Goal: Information Seeking & Learning: Learn about a topic

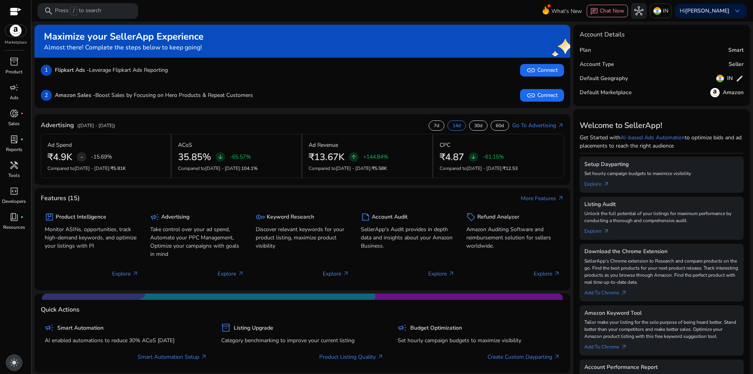
drag, startPoint x: 13, startPoint y: 361, endPoint x: 25, endPoint y: 338, distance: 26.0
click at [14, 361] on span "light_mode" at bounding box center [13, 362] width 9 height 9
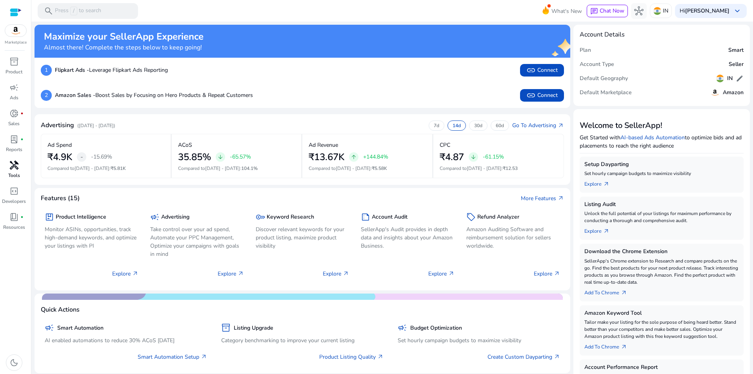
click at [11, 166] on span "handyman" at bounding box center [13, 164] width 9 height 9
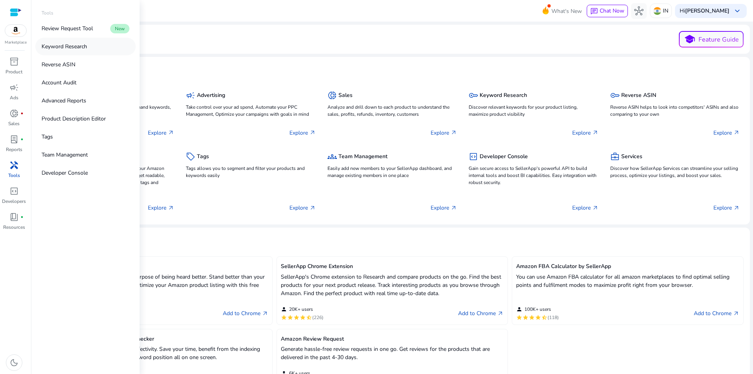
click at [67, 46] on p "Keyword Research" at bounding box center [65, 46] width 46 height 8
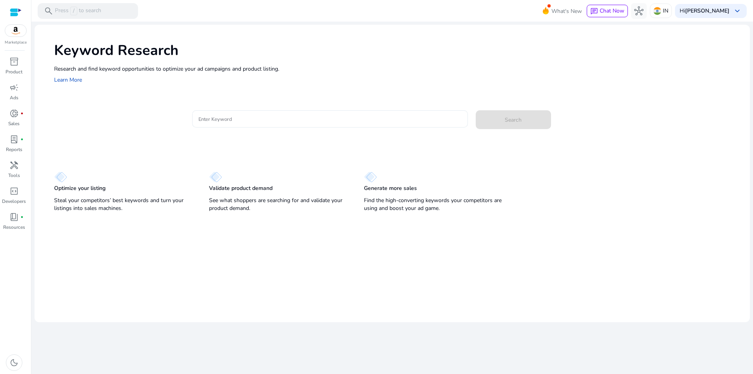
click at [310, 117] on input "Enter Keyword" at bounding box center [330, 119] width 263 height 9
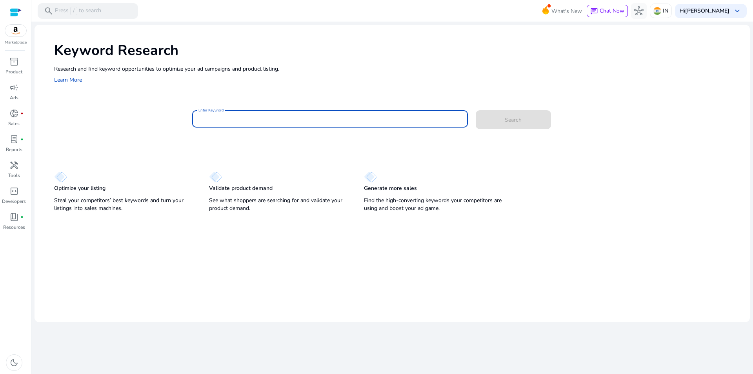
paste input "**********"
type input "**********"
click at [510, 126] on span at bounding box center [513, 119] width 75 height 19
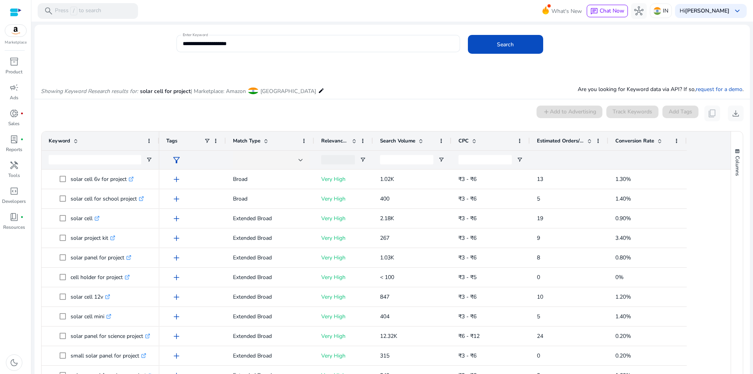
scroll to position [67, 0]
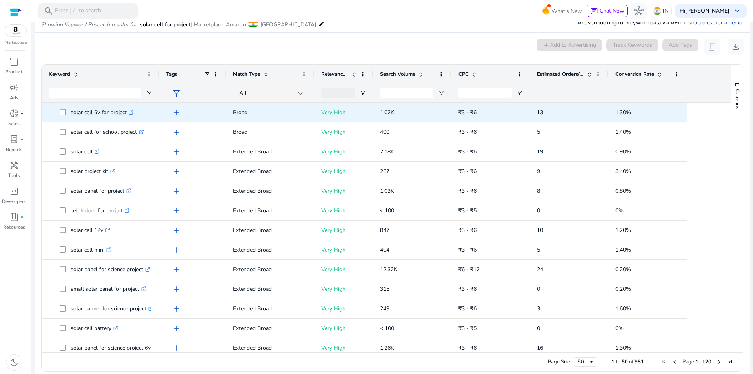
click at [318, 106] on div "Very High" at bounding box center [343, 112] width 59 height 19
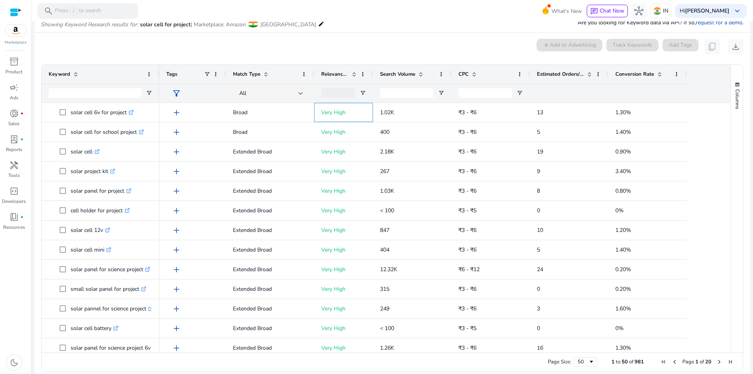
scroll to position [0, 0]
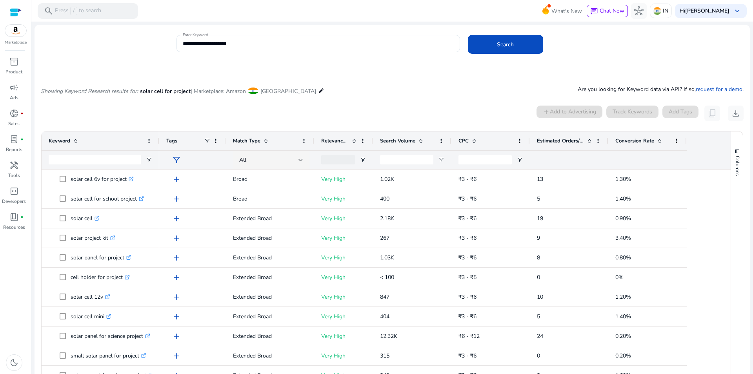
click at [418, 143] on span at bounding box center [421, 141] width 6 height 6
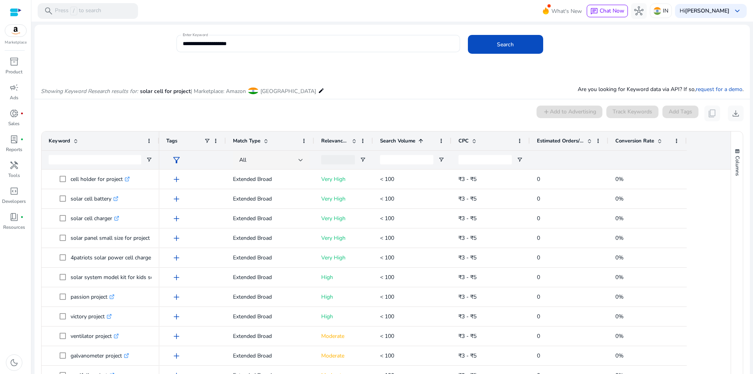
click at [418, 143] on span at bounding box center [421, 141] width 6 height 6
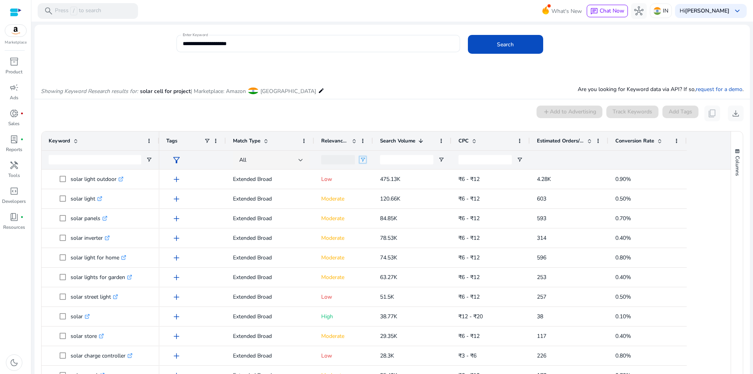
click at [361, 161] on span "Open Filter Menu" at bounding box center [363, 160] width 6 height 6
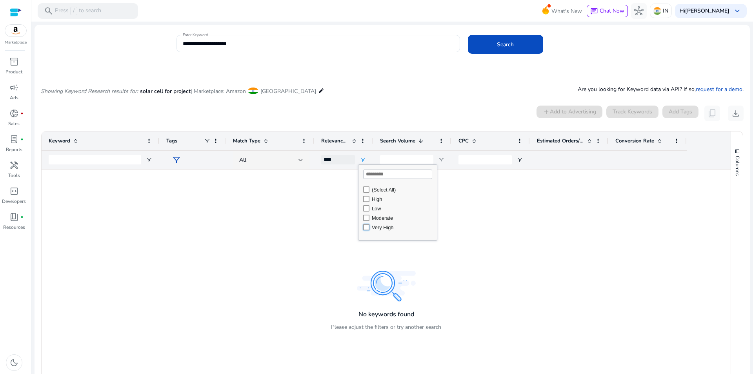
type input "**********"
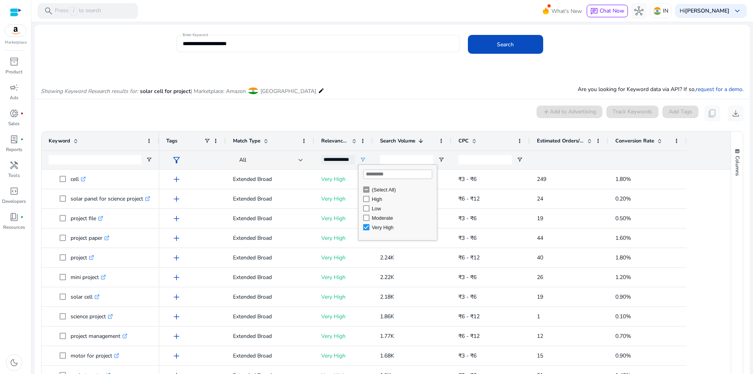
click at [345, 108] on div "0 keyword(s) selected add Add to Advertising Track Keywords Add Tags content_co…" at bounding box center [392, 114] width 703 height 16
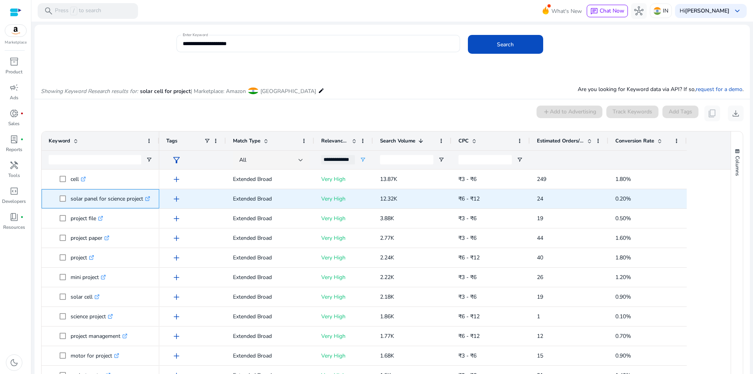
click at [148, 198] on icon ".st0{fill:#2c8af8}" at bounding box center [147, 198] width 5 height 5
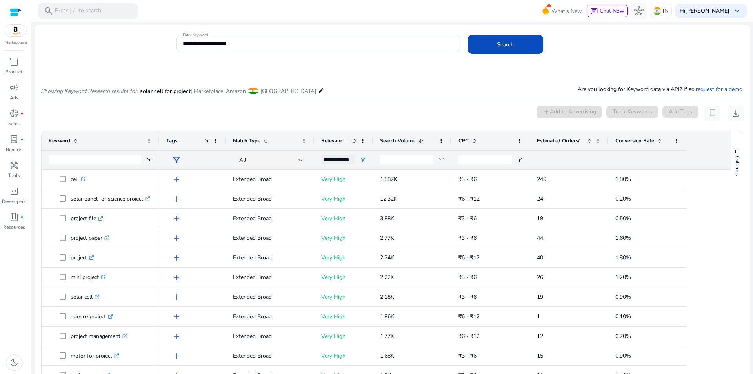
click at [328, 111] on div "0 keyword(s) selected add Add to Advertising Track Keywords Add Tags content_co…" at bounding box center [392, 114] width 703 height 16
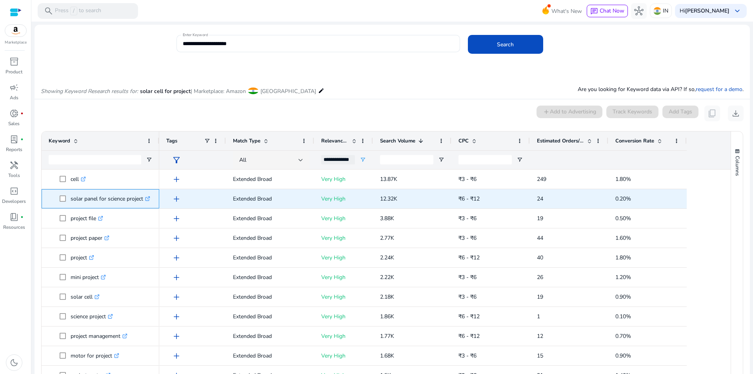
drag, startPoint x: 71, startPoint y: 199, endPoint x: 144, endPoint y: 200, distance: 73.8
click at [144, 200] on p "solar panel for science project .st0{fill:#2c8af8}" at bounding box center [111, 199] width 80 height 16
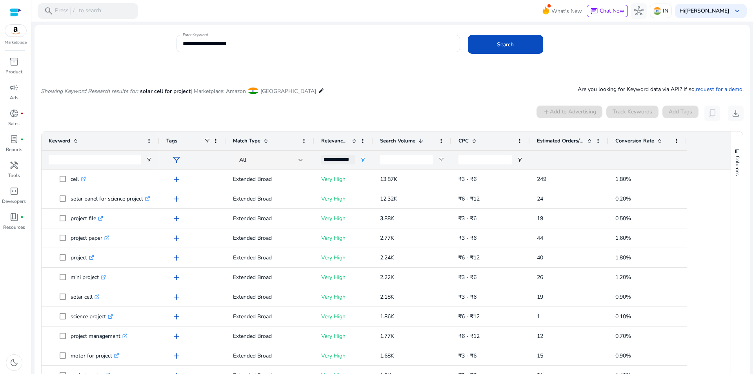
click at [245, 114] on div "0 keyword(s) selected add Add to Advertising Track Keywords Add Tags content_co…" at bounding box center [392, 114] width 703 height 16
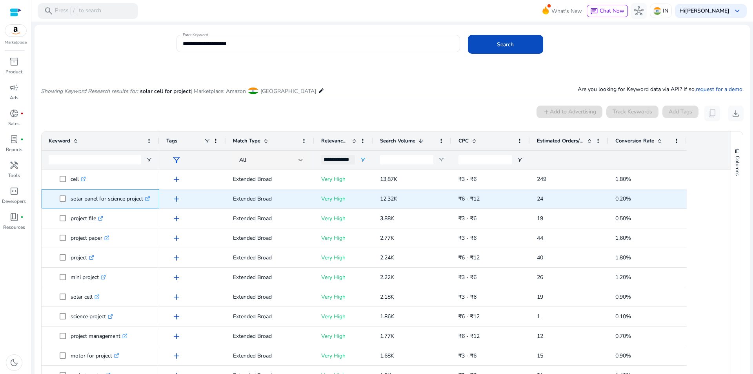
click at [149, 198] on icon ".st0{fill:#2c8af8}" at bounding box center [147, 198] width 5 height 5
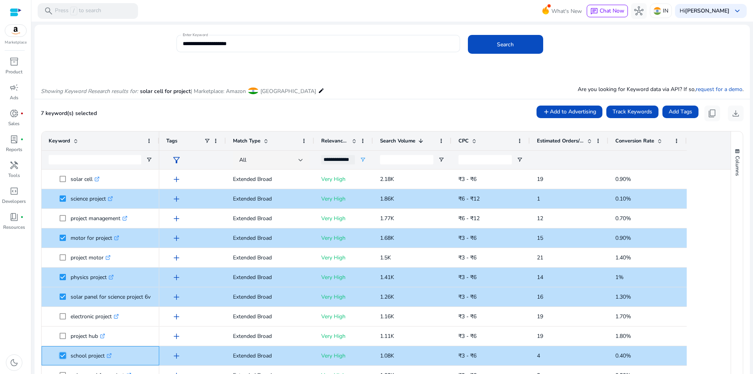
scroll to position [157, 0]
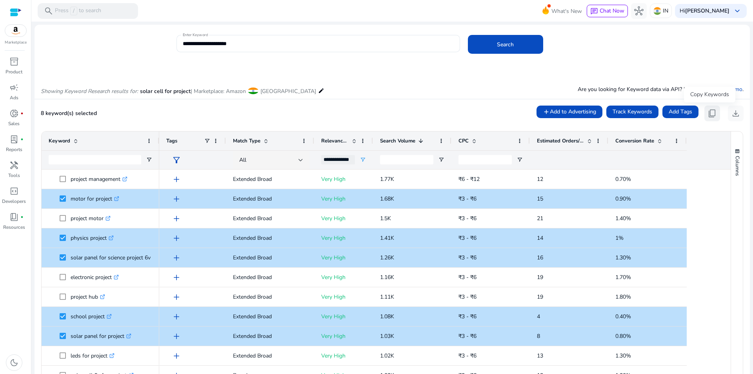
click at [714, 114] on button "content_copy" at bounding box center [713, 114] width 16 height 16
click at [711, 113] on span "content_copy" at bounding box center [712, 113] width 9 height 9
click at [329, 84] on div "Showing Keyword Research results for: solar cell for project | Marketplace: Ama…" at bounding box center [393, 83] width 716 height 32
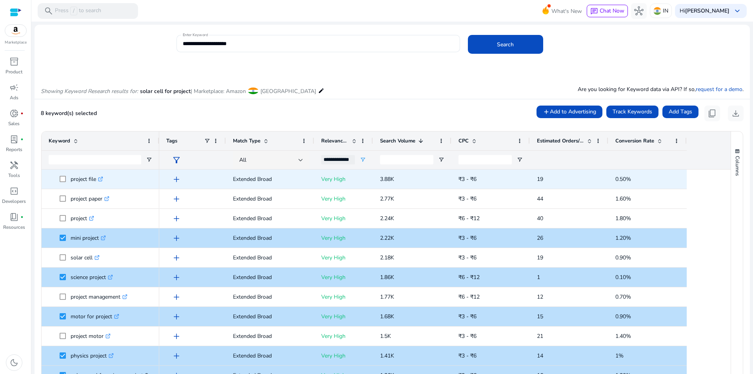
scroll to position [0, 0]
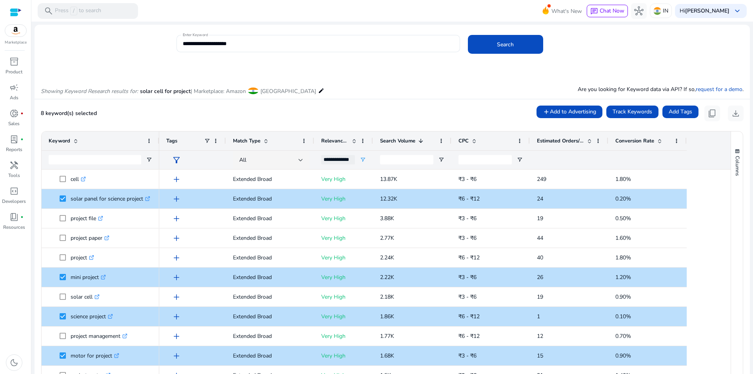
click at [380, 82] on div "Showing Keyword Research results for: solar cell for project | Marketplace: Ama…" at bounding box center [393, 83] width 716 height 32
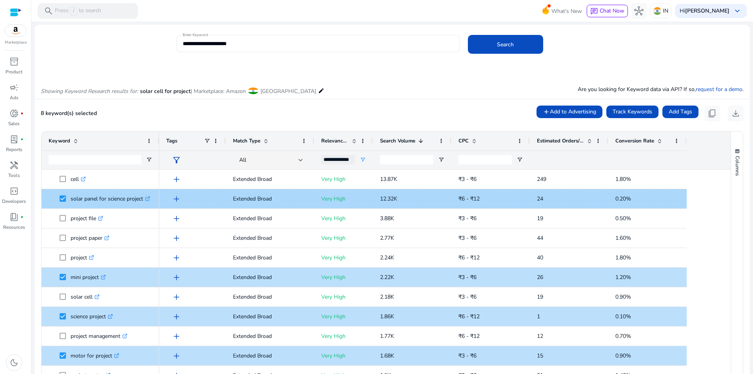
click at [148, 199] on icon at bounding box center [148, 199] width 4 height 4
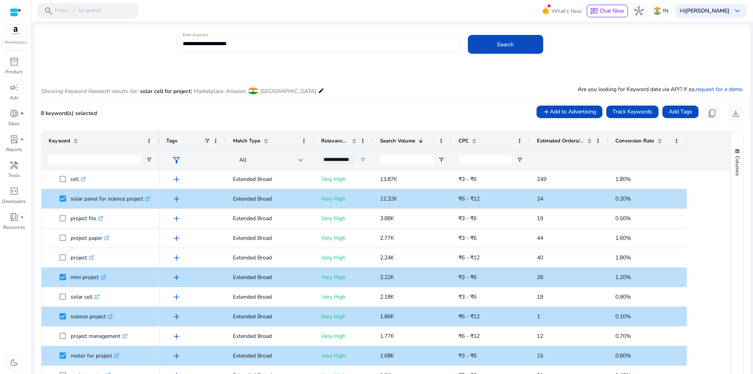
click at [434, 73] on div "Showing Keyword Research results for: solar cell for project | Marketplace: Ama…" at bounding box center [393, 83] width 716 height 32
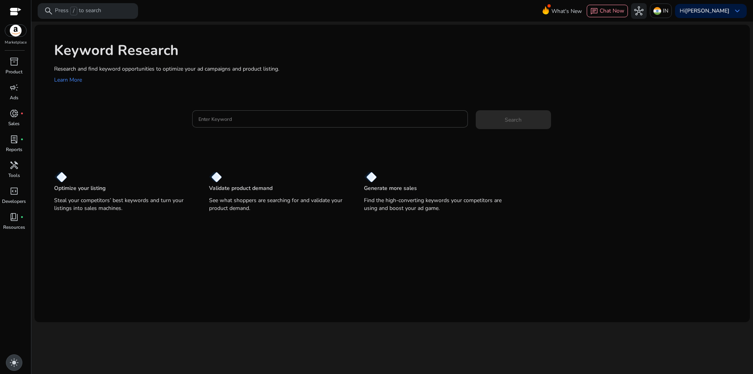
drag, startPoint x: 15, startPoint y: 365, endPoint x: 34, endPoint y: 357, distance: 20.3
click at [15, 364] on span "light_mode" at bounding box center [13, 362] width 9 height 9
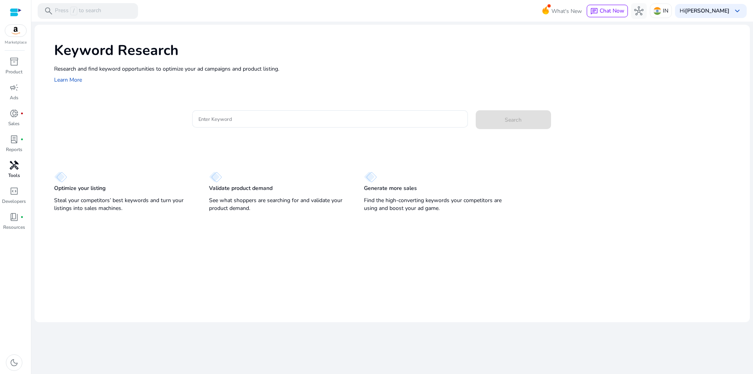
click at [12, 163] on span "handyman" at bounding box center [13, 164] width 9 height 9
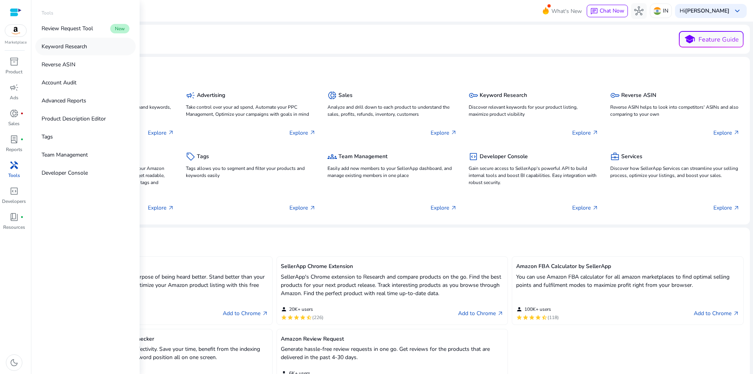
click at [62, 49] on p "Keyword Research" at bounding box center [65, 46] width 46 height 8
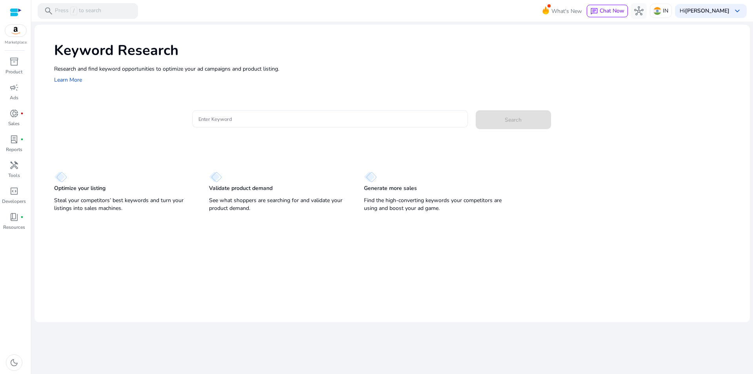
click at [245, 122] on input "Enter Keyword" at bounding box center [330, 119] width 263 height 9
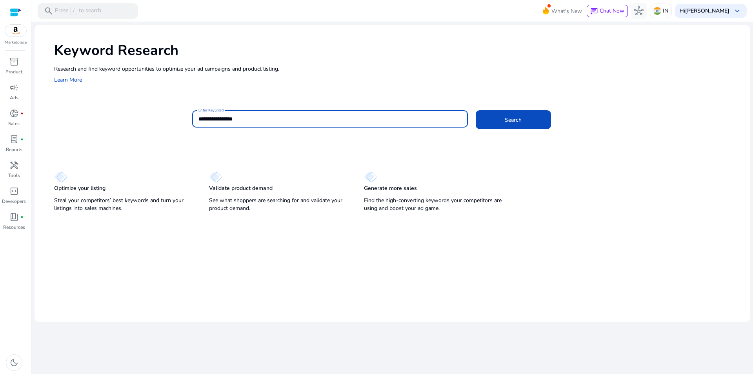
type input "**********"
click at [476, 110] on button "Search" at bounding box center [513, 119] width 75 height 19
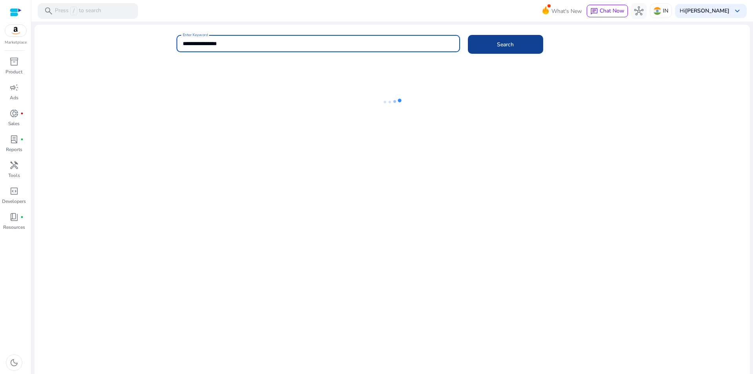
click at [505, 44] on span "Search" at bounding box center [505, 44] width 17 height 8
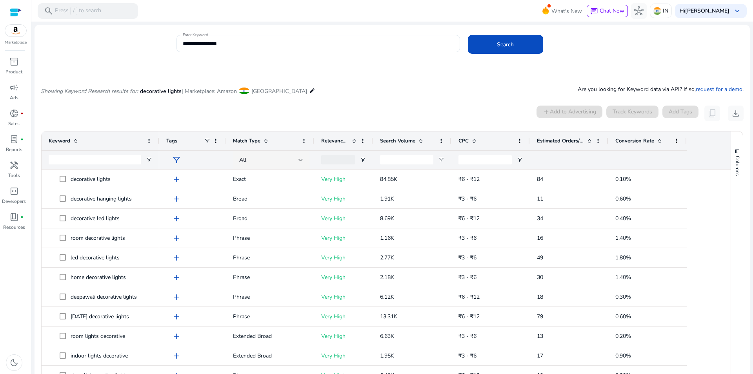
scroll to position [67, 0]
